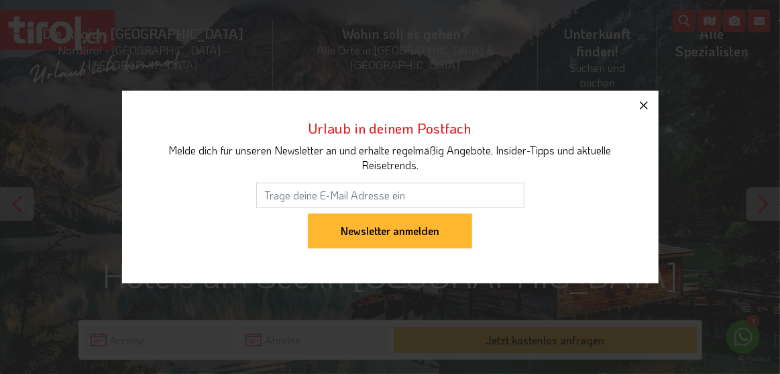
click at [646, 103] on icon "button" at bounding box center [644, 105] width 16 height 16
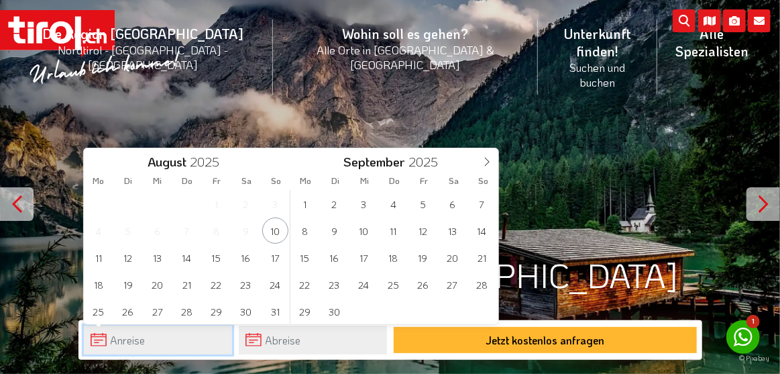
click at [175, 343] on input "text" at bounding box center [158, 339] width 148 height 29
click at [364, 206] on span "3" at bounding box center [364, 203] width 26 height 26
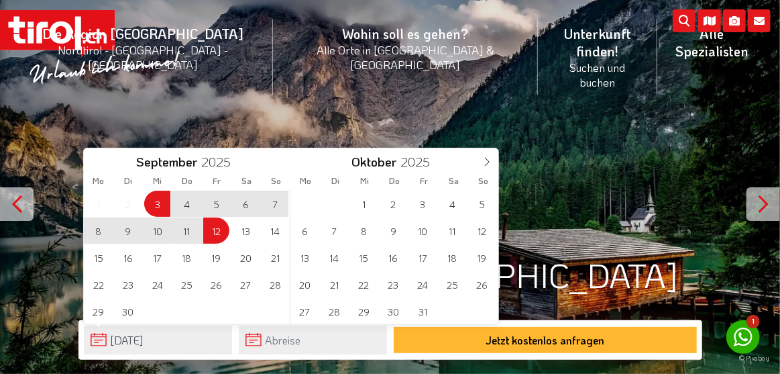
click at [220, 233] on span "12" at bounding box center [216, 230] width 26 height 26
type input "[DATE]"
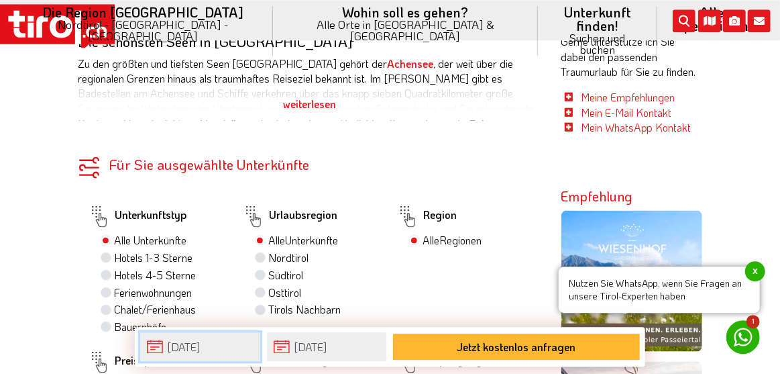
scroll to position [677, 0]
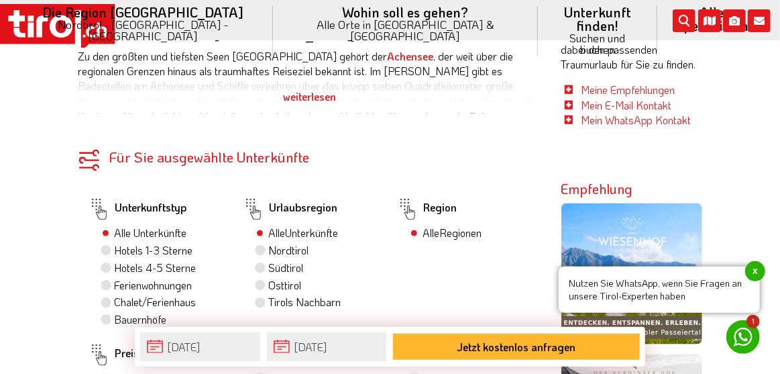
click at [269, 243] on label "Nordtirol" at bounding box center [289, 250] width 40 height 15
click at [258, 245] on input "Nordtirol" at bounding box center [262, 249] width 9 height 9
radio input "true"
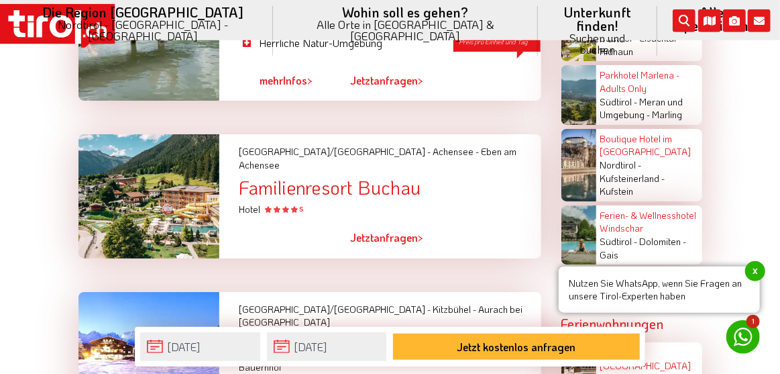
scroll to position [2331, 0]
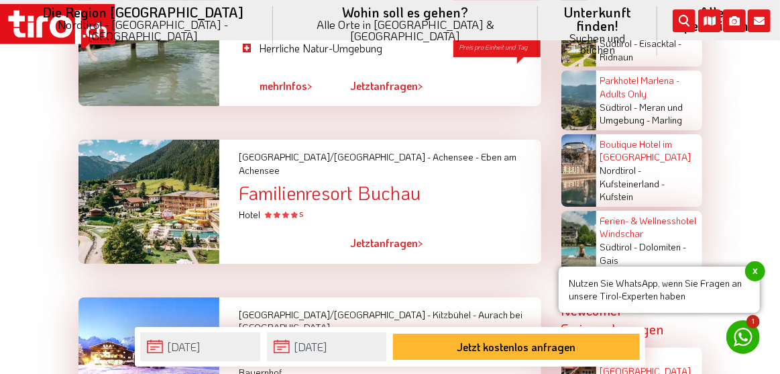
click at [184, 140] on div at bounding box center [148, 201] width 161 height 123
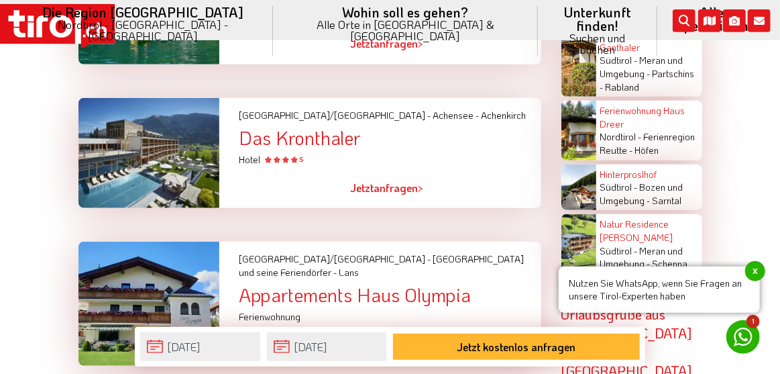
scroll to position [2838, 0]
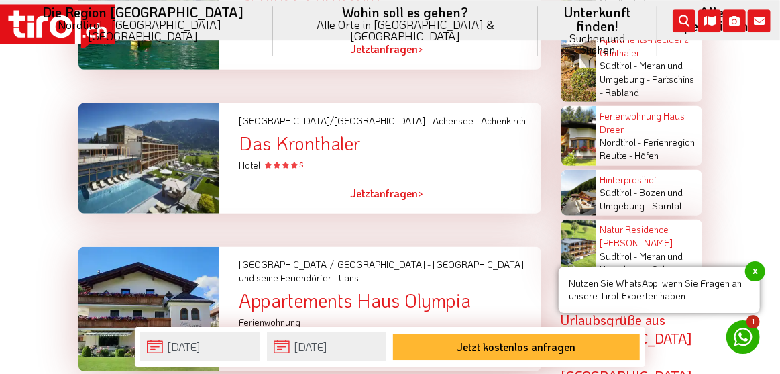
click at [182, 247] on div at bounding box center [148, 308] width 161 height 123
click at [397, 335] on link "Jetzt anfragen >" at bounding box center [386, 350] width 73 height 31
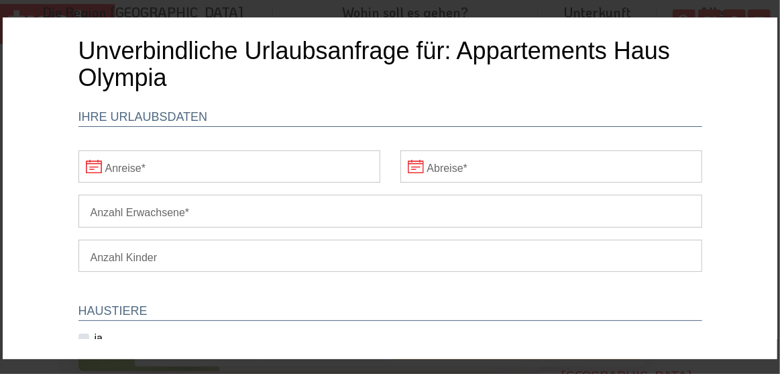
scroll to position [0, 0]
